Goal: Information Seeking & Learning: Learn about a topic

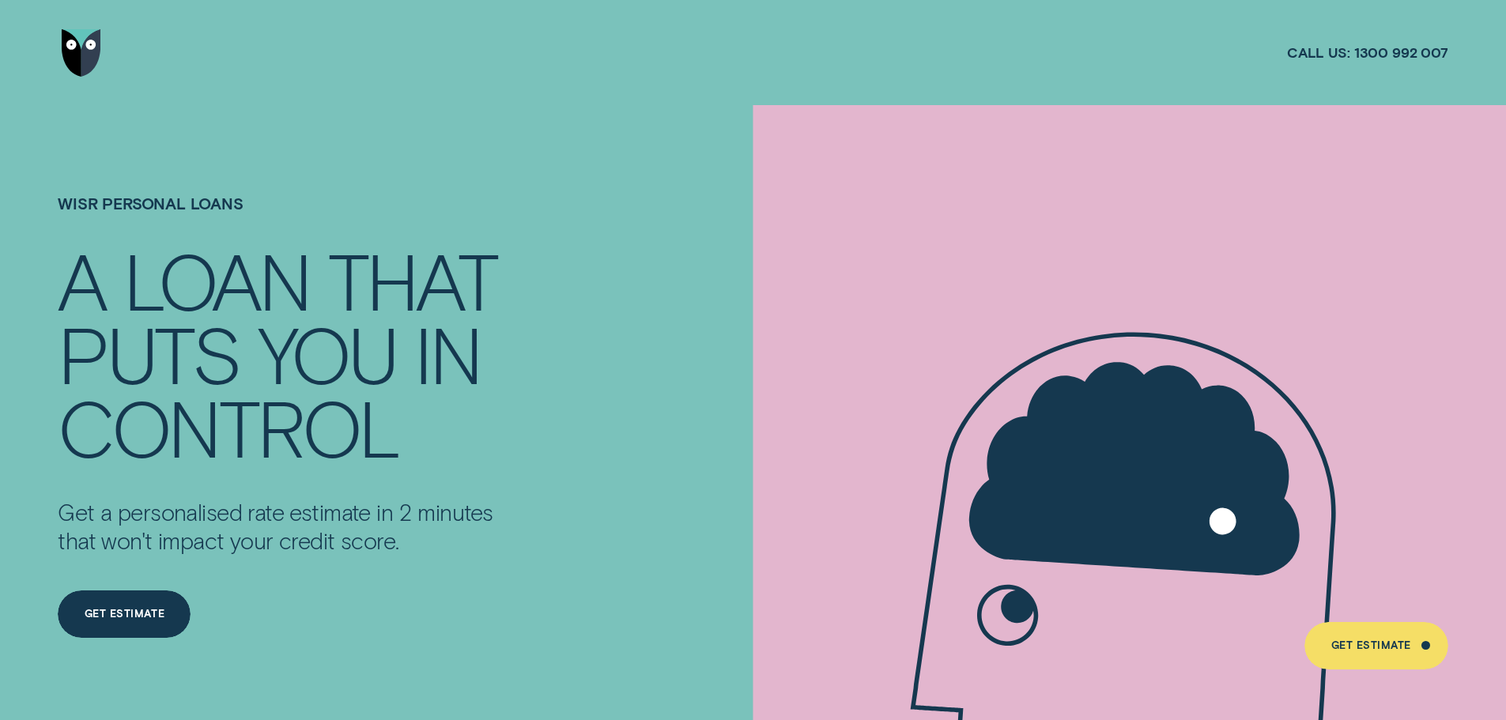
click at [92, 50] on img "Go to home page" at bounding box center [82, 52] width 40 height 47
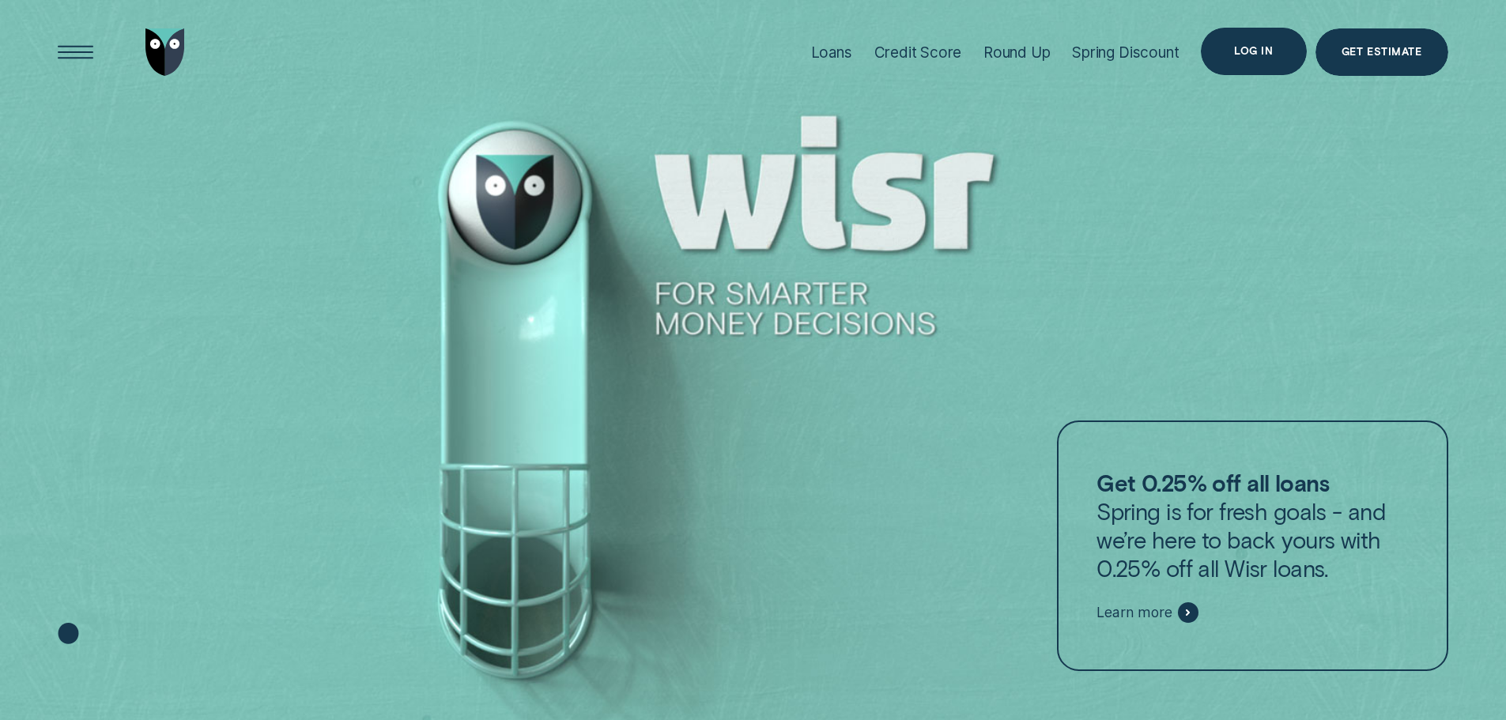
click at [1236, 49] on div "Log in" at bounding box center [1253, 51] width 39 height 9
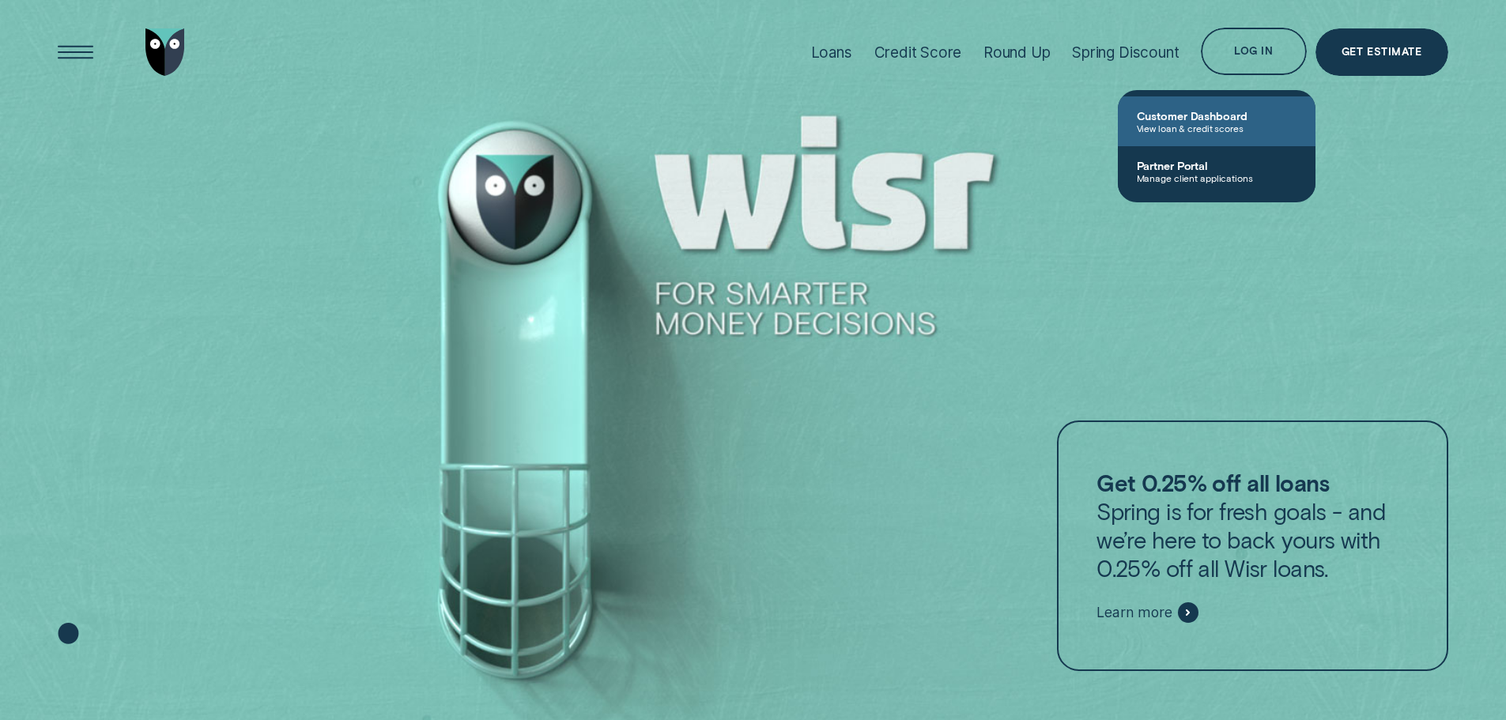
click at [1162, 126] on span "View loan & credit scores" at bounding box center [1217, 128] width 160 height 11
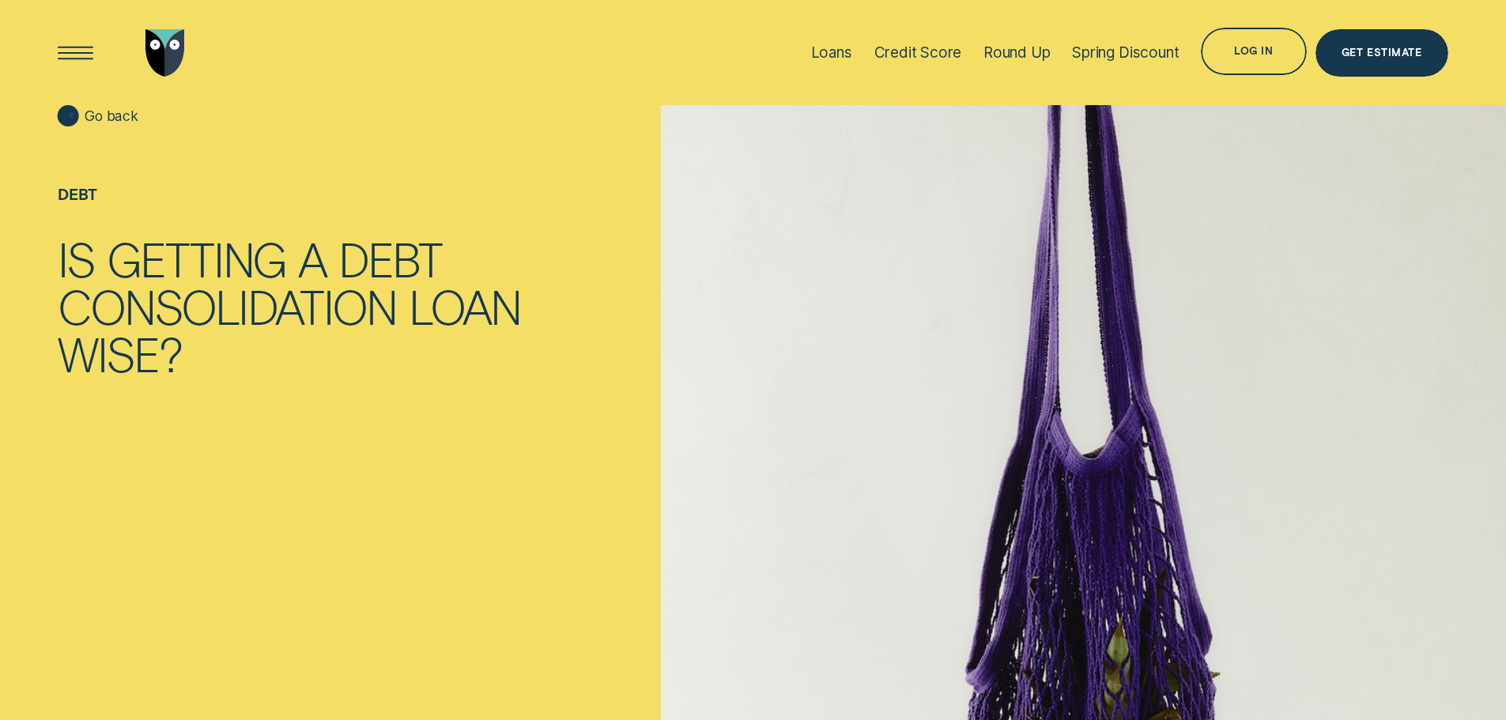
click at [70, 114] on div at bounding box center [71, 115] width 21 height 21
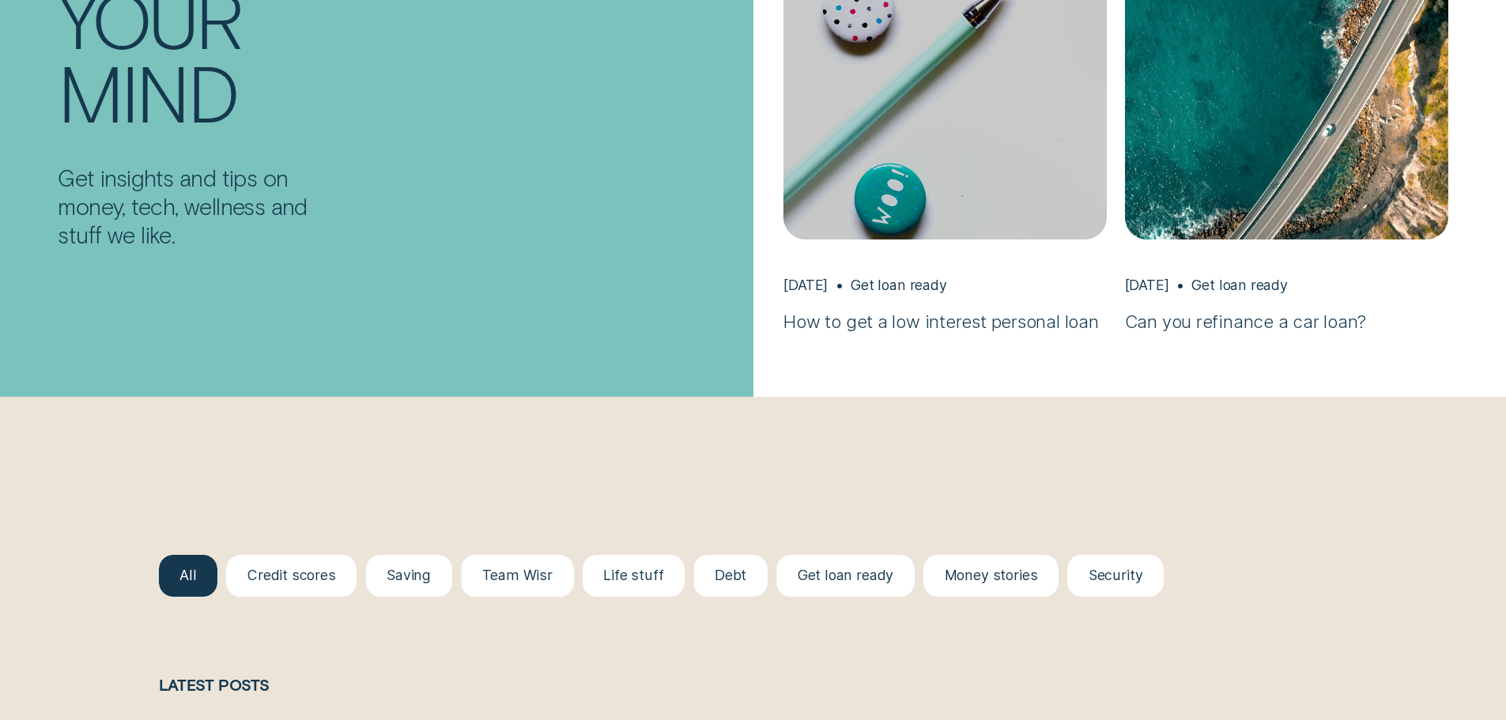
scroll to position [1976, 0]
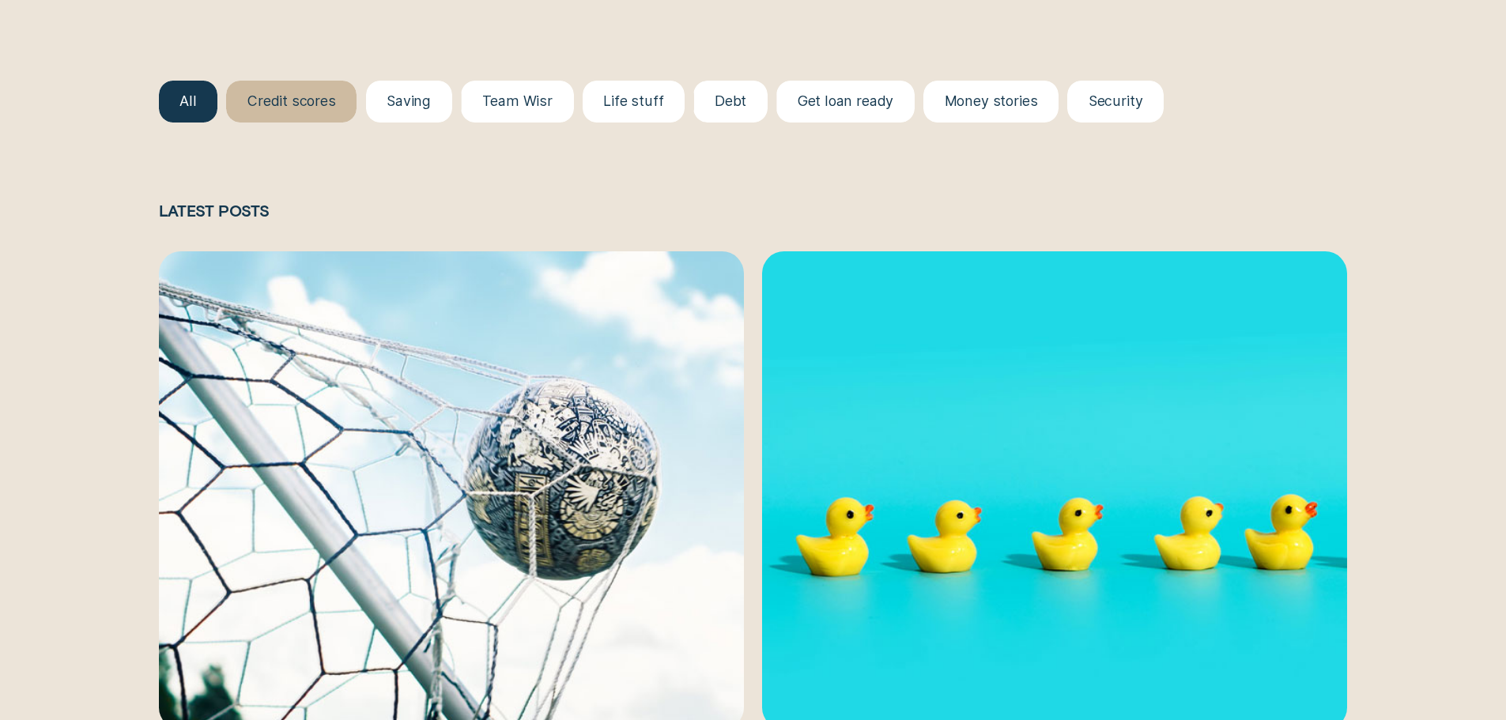
click at [304, 111] on div at bounding box center [291, 102] width 130 height 42
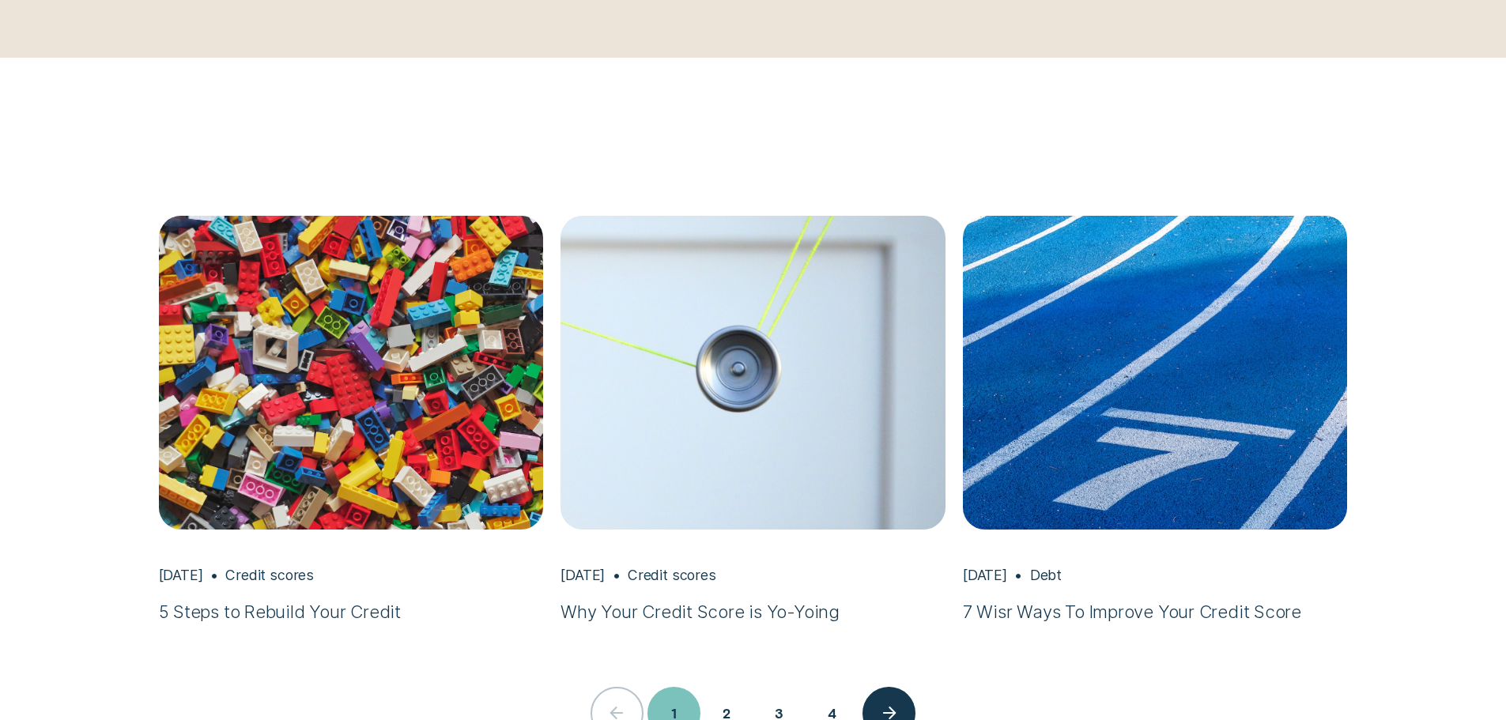
scroll to position [3240, 0]
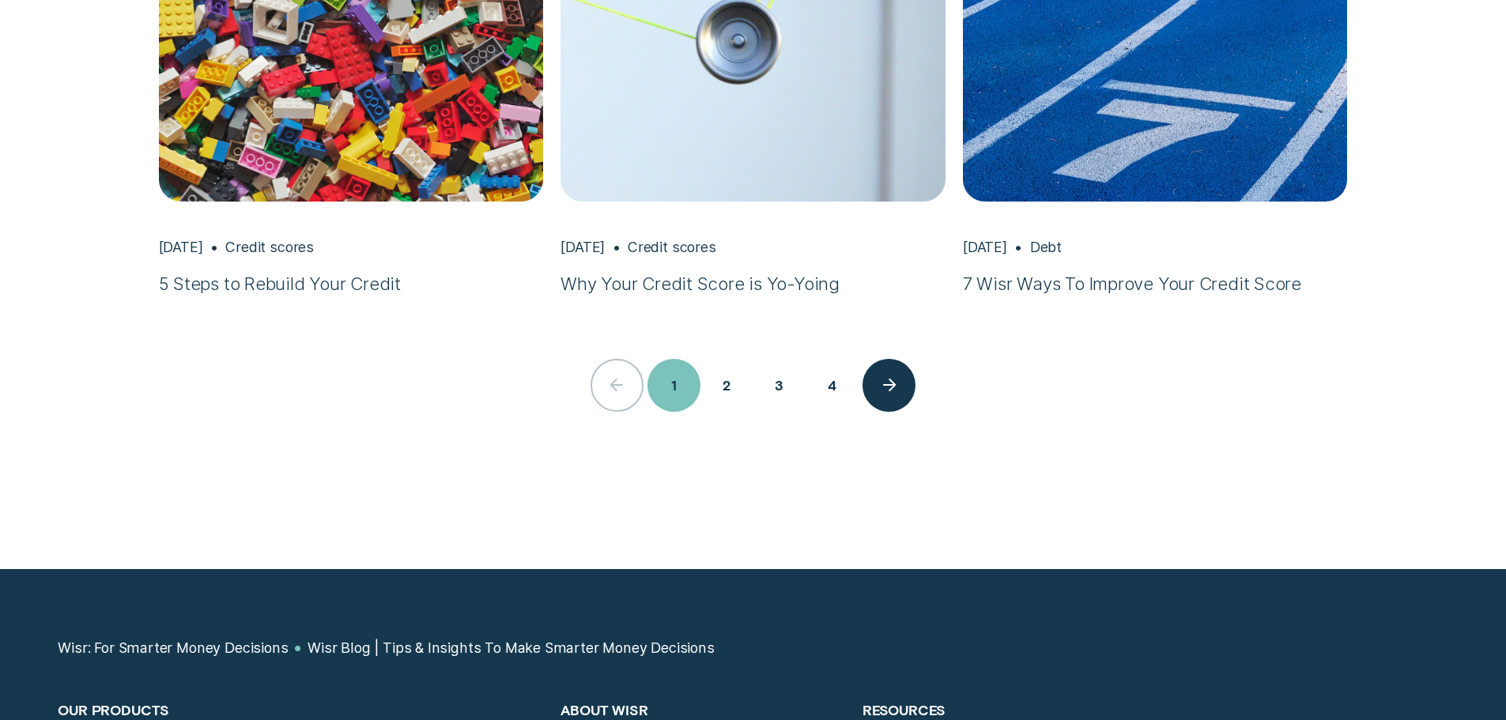
click at [722, 384] on button "2" at bounding box center [726, 385] width 53 height 53
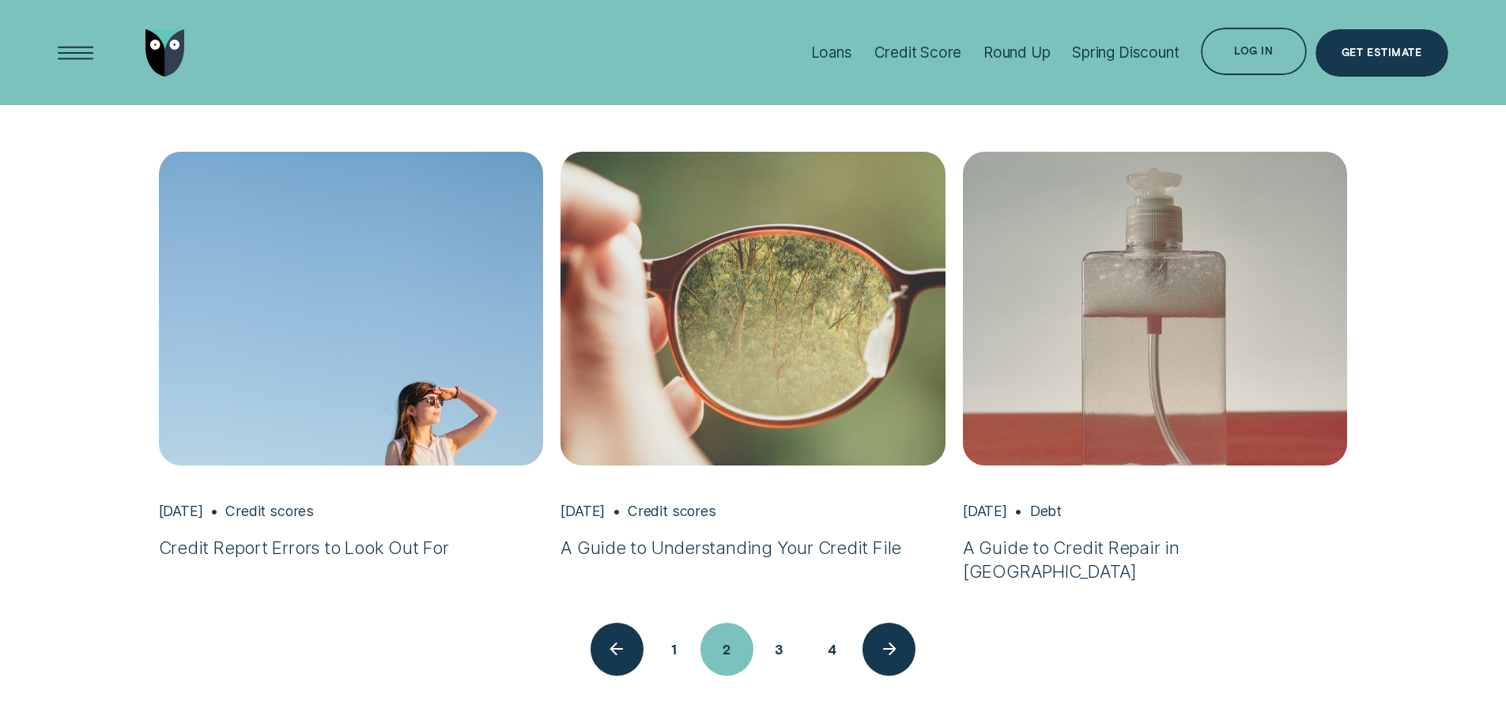
scroll to position [2970, 0]
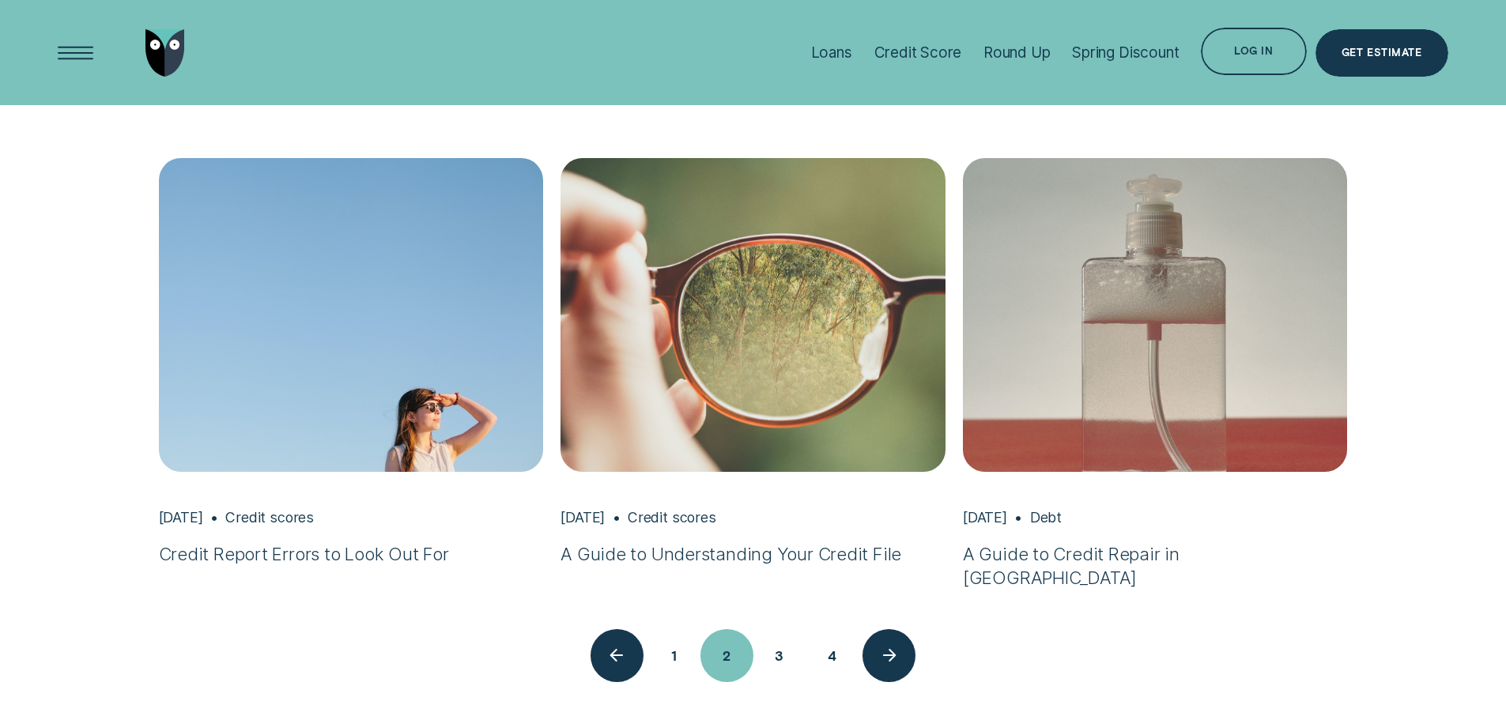
click at [780, 659] on button "3" at bounding box center [779, 655] width 53 height 53
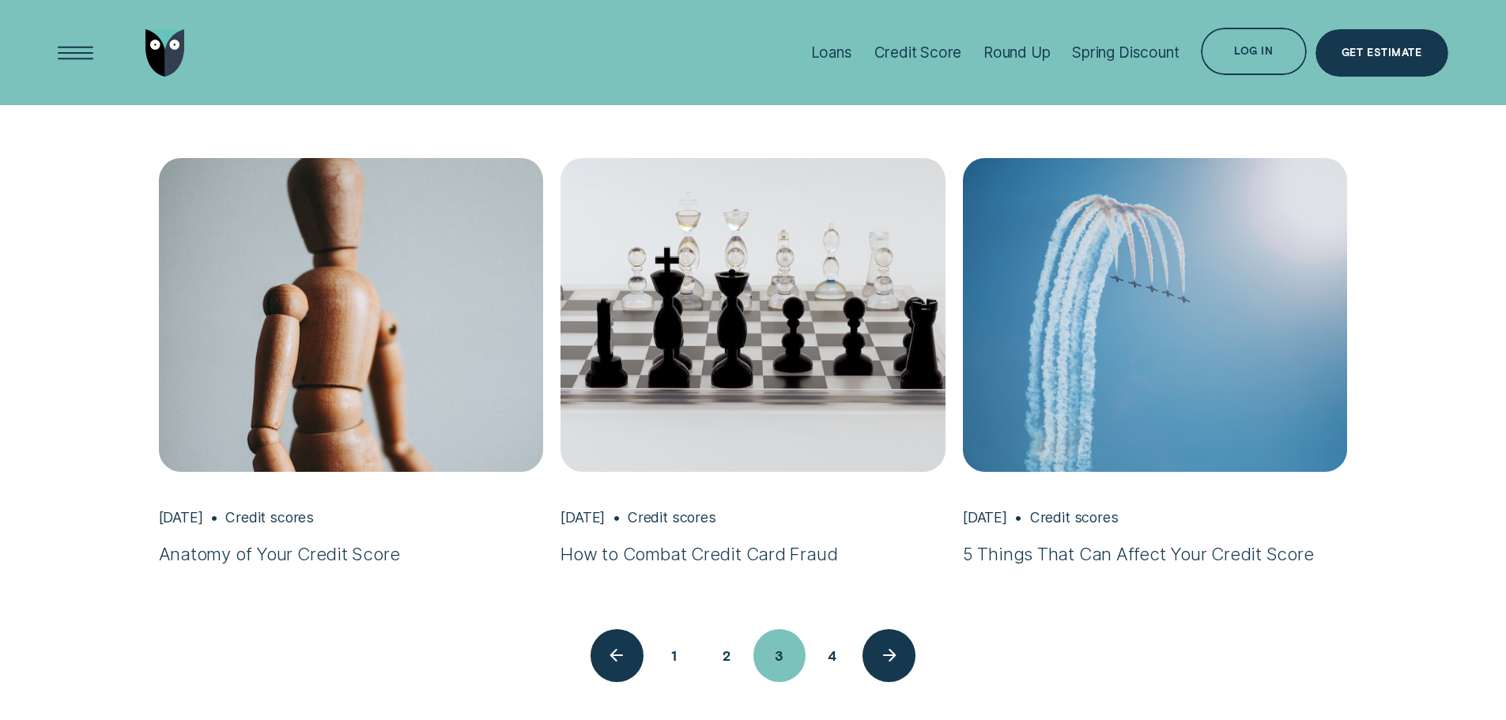
click at [830, 660] on button "4" at bounding box center [831, 655] width 53 height 53
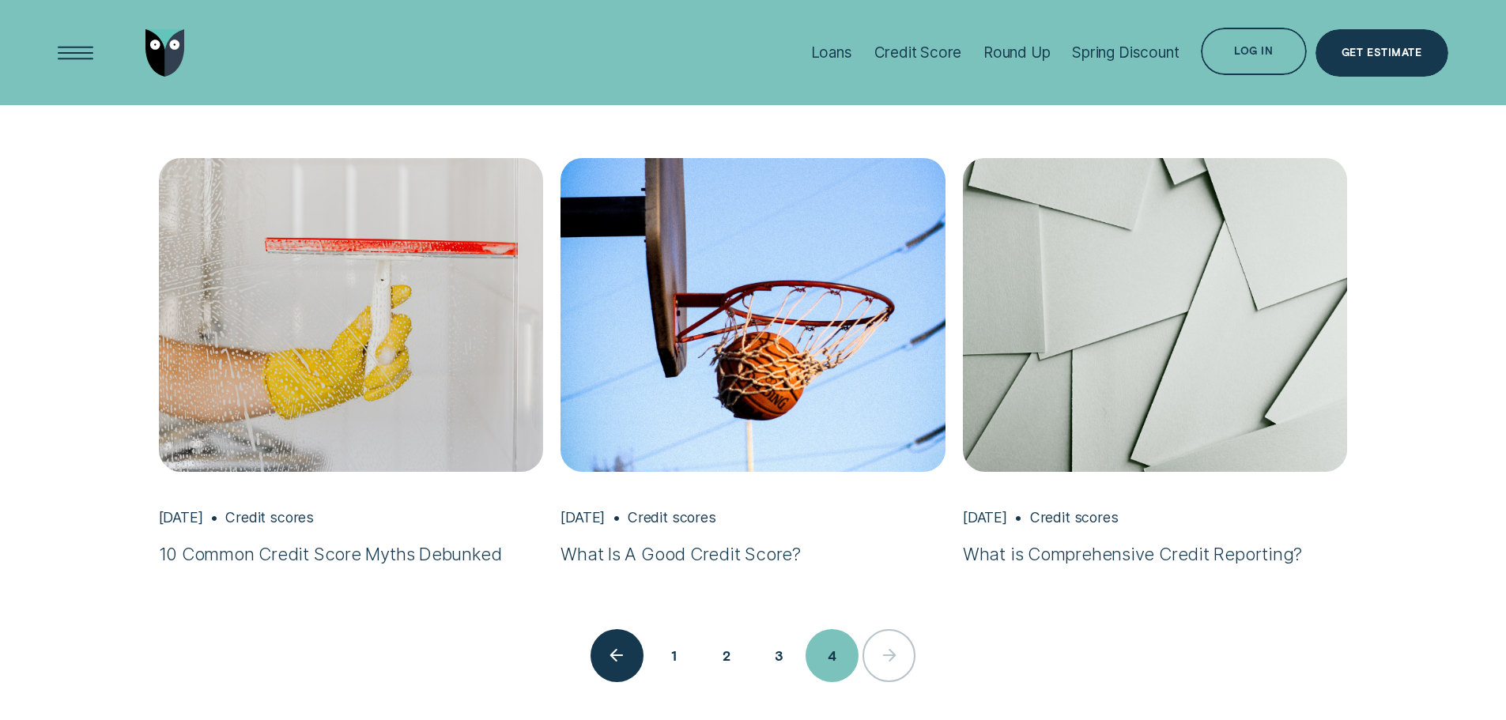
click at [887, 653] on div "1 2 3 4" at bounding box center [753, 655] width 1506 height 53
click at [1108, 58] on div "Spring Discount" at bounding box center [1125, 52] width 107 height 18
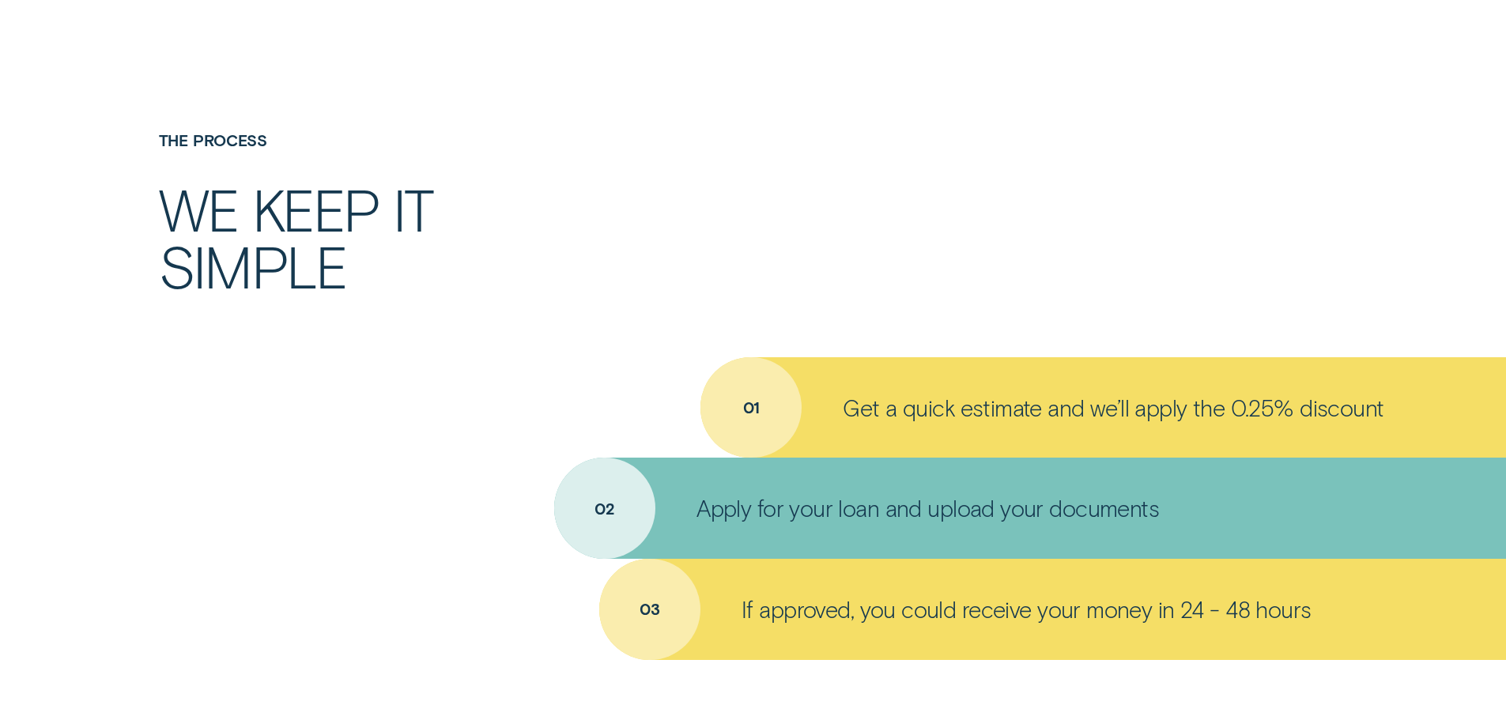
scroll to position [1739, 0]
